Goal: Navigation & Orientation: Find specific page/section

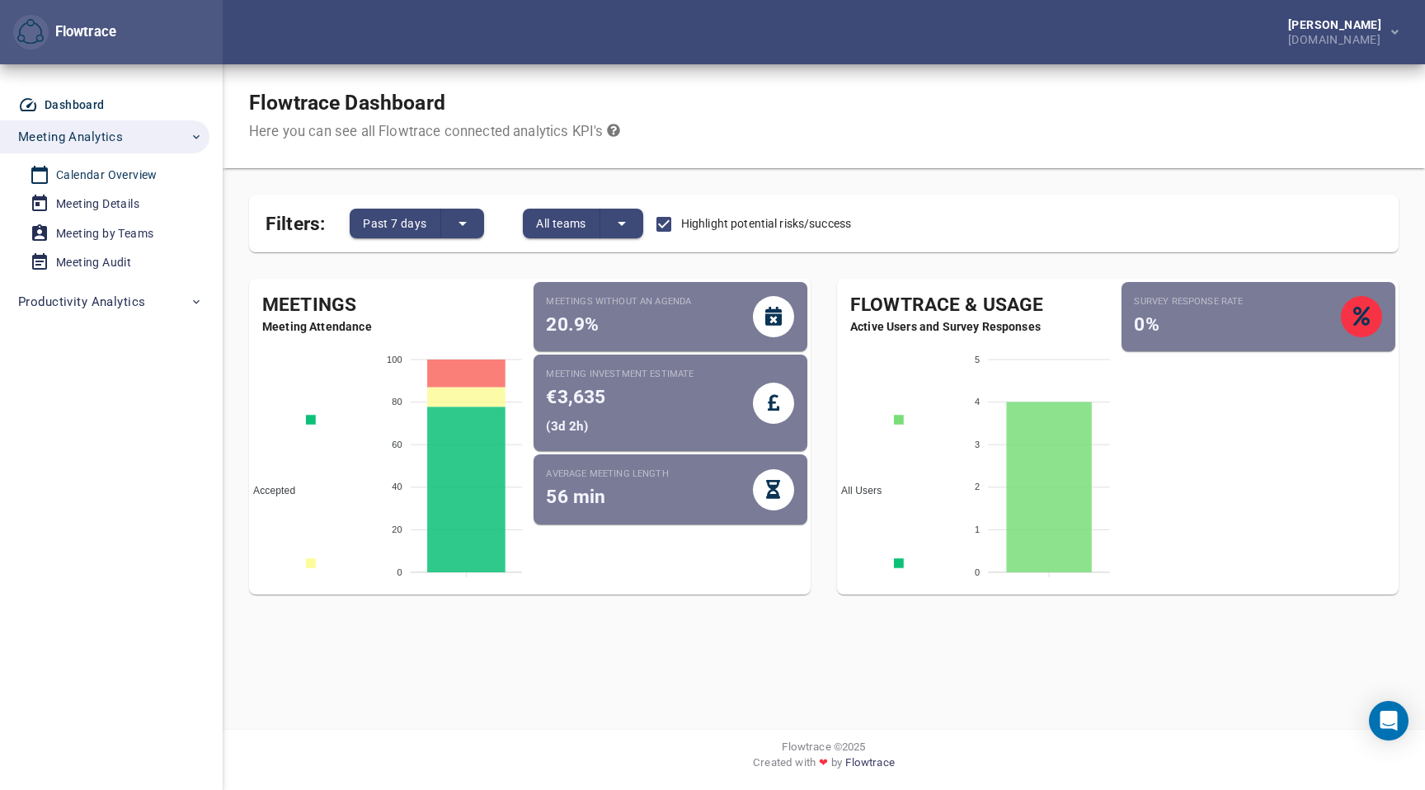
click at [120, 171] on div "Calendar Overview" at bounding box center [106, 175] width 101 height 21
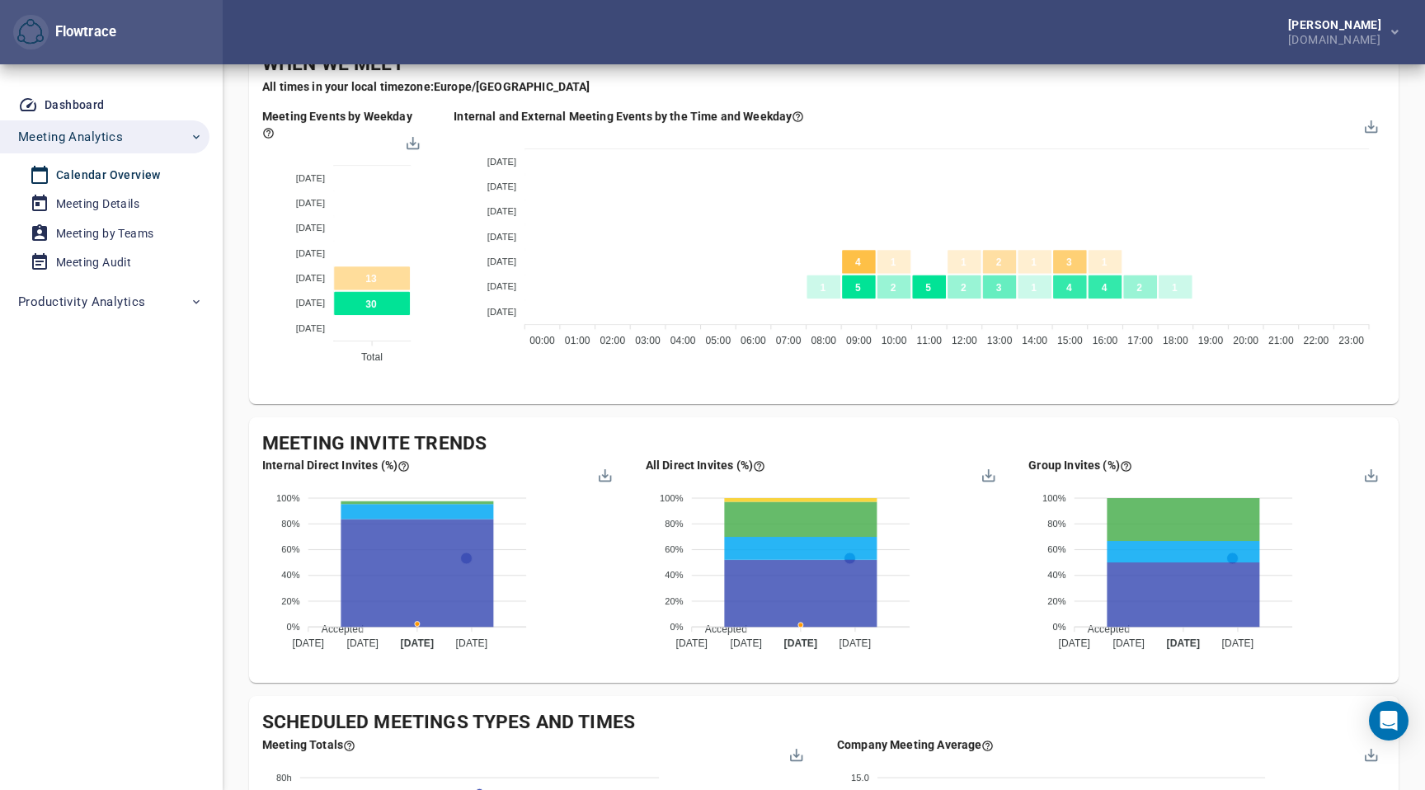
scroll to position [984, 0]
